Goal: Transaction & Acquisition: Purchase product/service

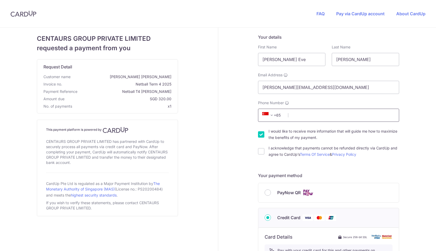
drag, startPoint x: 0, startPoint y: 0, endPoint x: 310, endPoint y: 117, distance: 331.2
click at [310, 117] on input "Phone Number" at bounding box center [328, 115] width 141 height 13
type input "88708876"
click at [232, 105] on div "Your details First Name [PERSON_NAME] Eve Last Name [PERSON_NAME] Email Address…" at bounding box center [328, 239] width 221 height 423
click at [259, 153] on input "I acknowledge that payments cannot be refunded directly via CardUp and agree to…" at bounding box center [261, 151] width 6 height 6
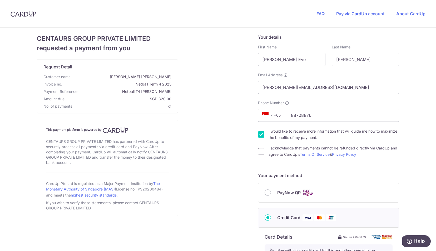
checkbox input "true"
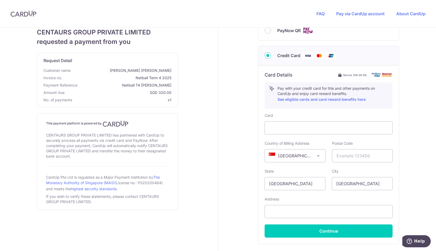
scroll to position [199, 0]
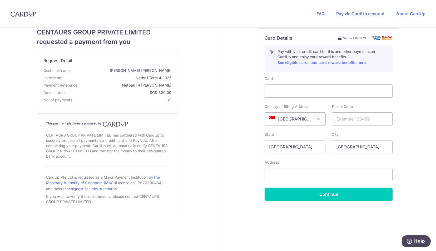
click at [315, 119] on span at bounding box center [318, 119] width 6 height 6
select select "AU"
click at [344, 118] on input "text" at bounding box center [362, 118] width 61 height 13
type input "2015"
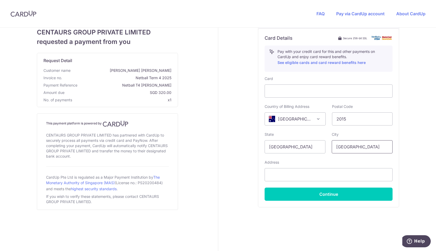
select select "61"
type input "[STREET_ADDRESS]"
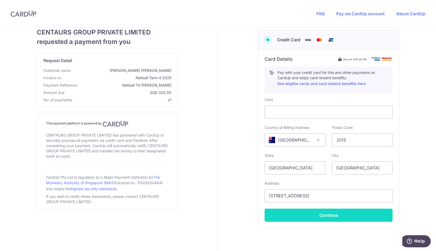
click at [333, 212] on button "Continue" at bounding box center [328, 215] width 128 height 13
type input "**** 9802"
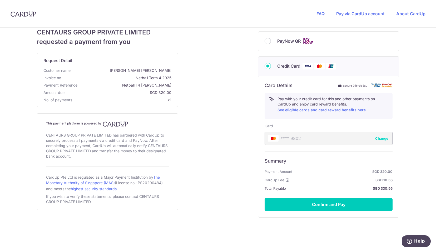
scroll to position [162, 0]
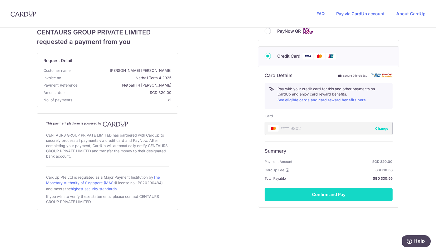
click at [335, 193] on button "Confirm and Pay" at bounding box center [328, 194] width 128 height 13
